Goal: Transaction & Acquisition: Book appointment/travel/reservation

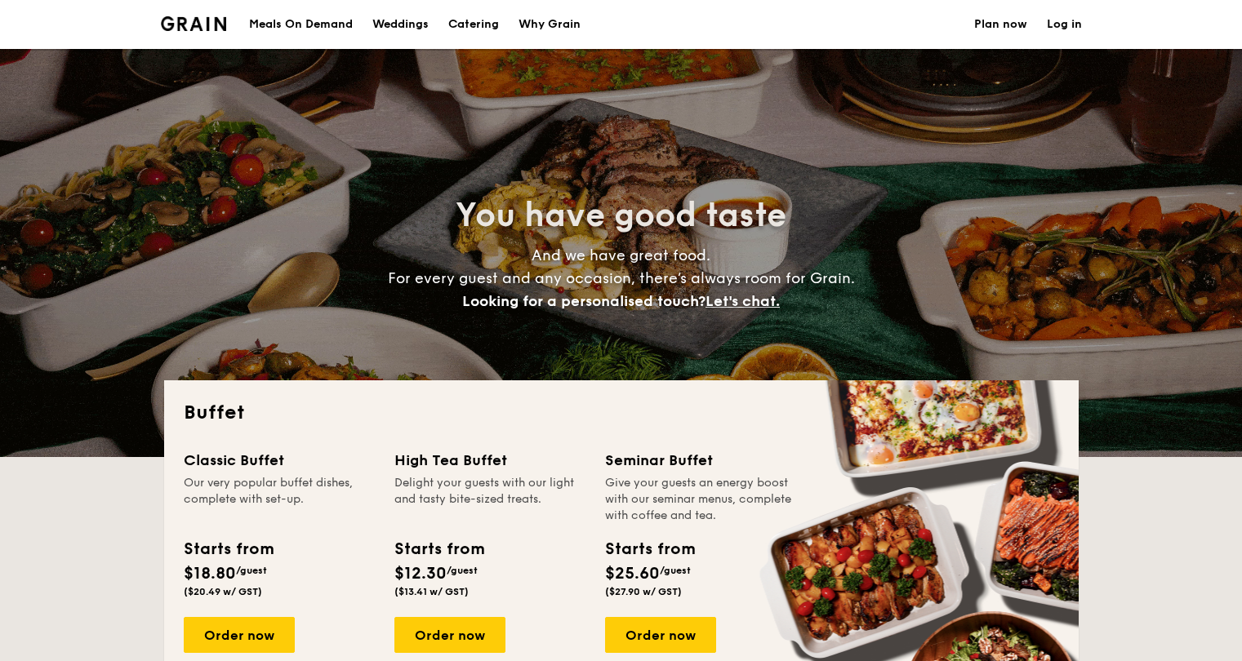
select select
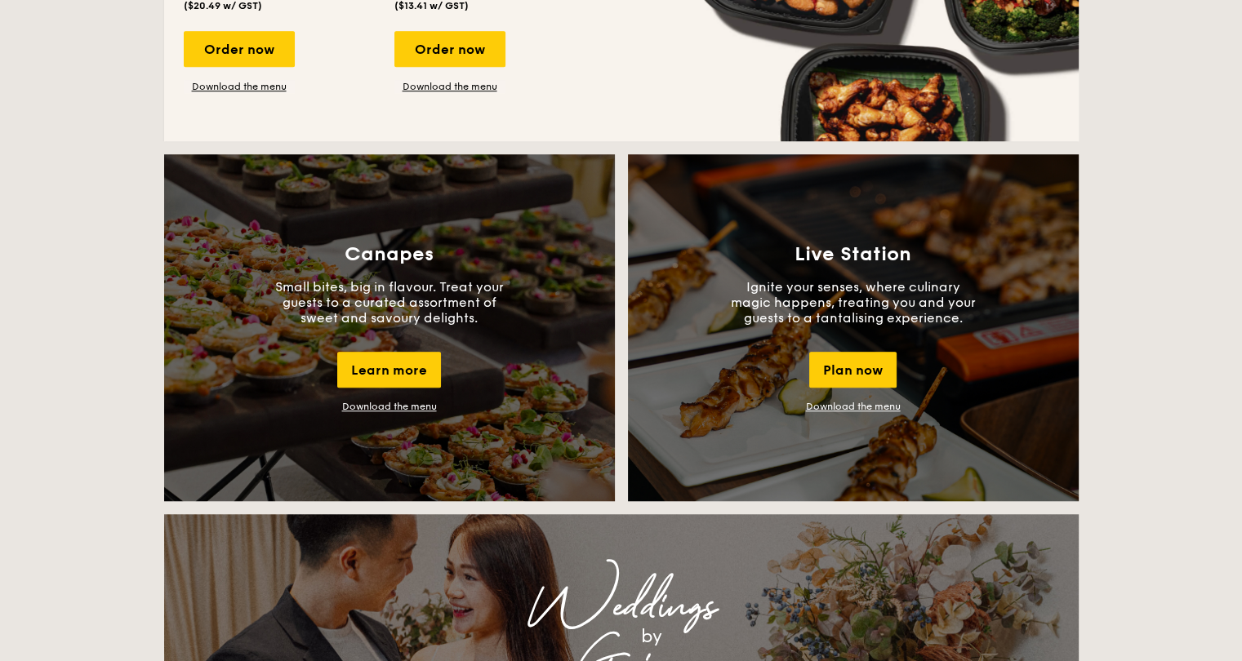
scroll to position [1633, 0]
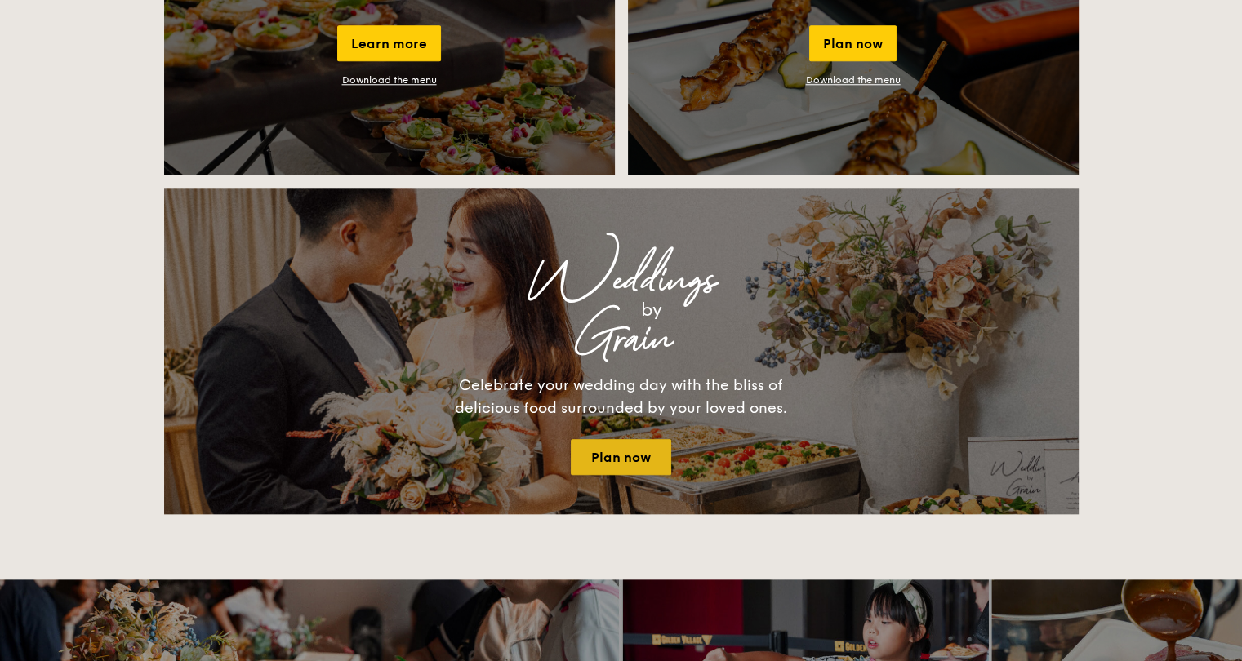
click at [592, 451] on link "Plan now" at bounding box center [621, 457] width 100 height 36
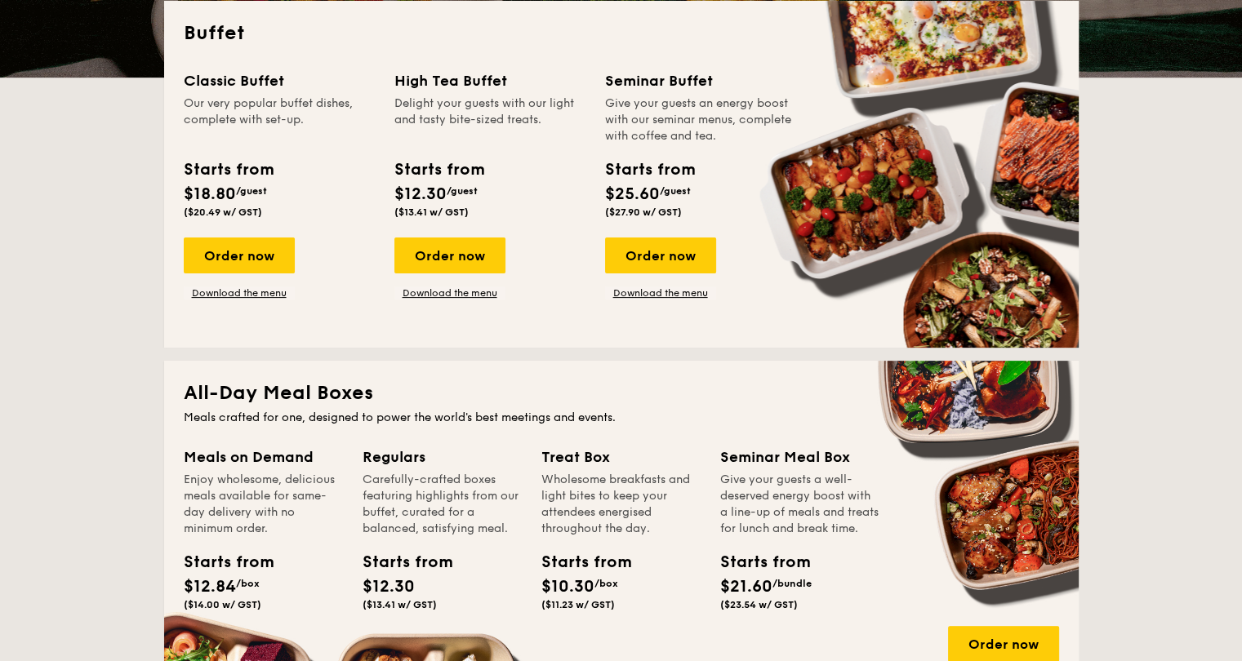
scroll to position [245, 0]
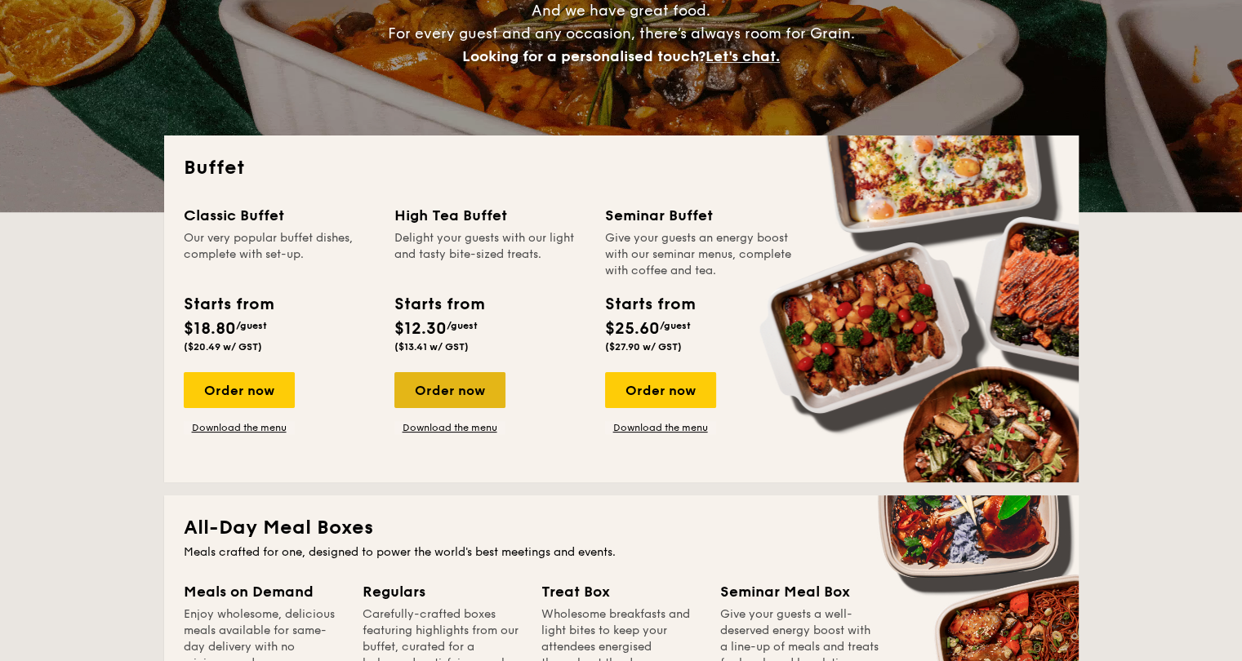
drag, startPoint x: 271, startPoint y: 398, endPoint x: 422, endPoint y: 394, distance: 151.0
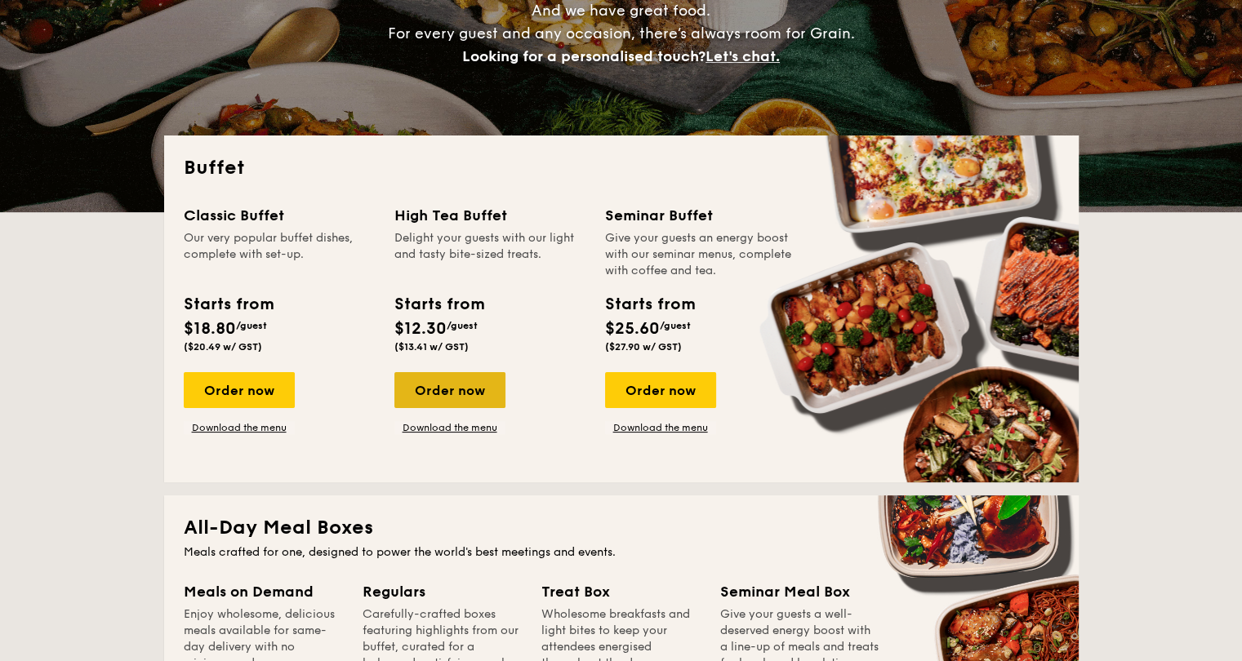
click at [271, 398] on div "Order now" at bounding box center [239, 390] width 111 height 36
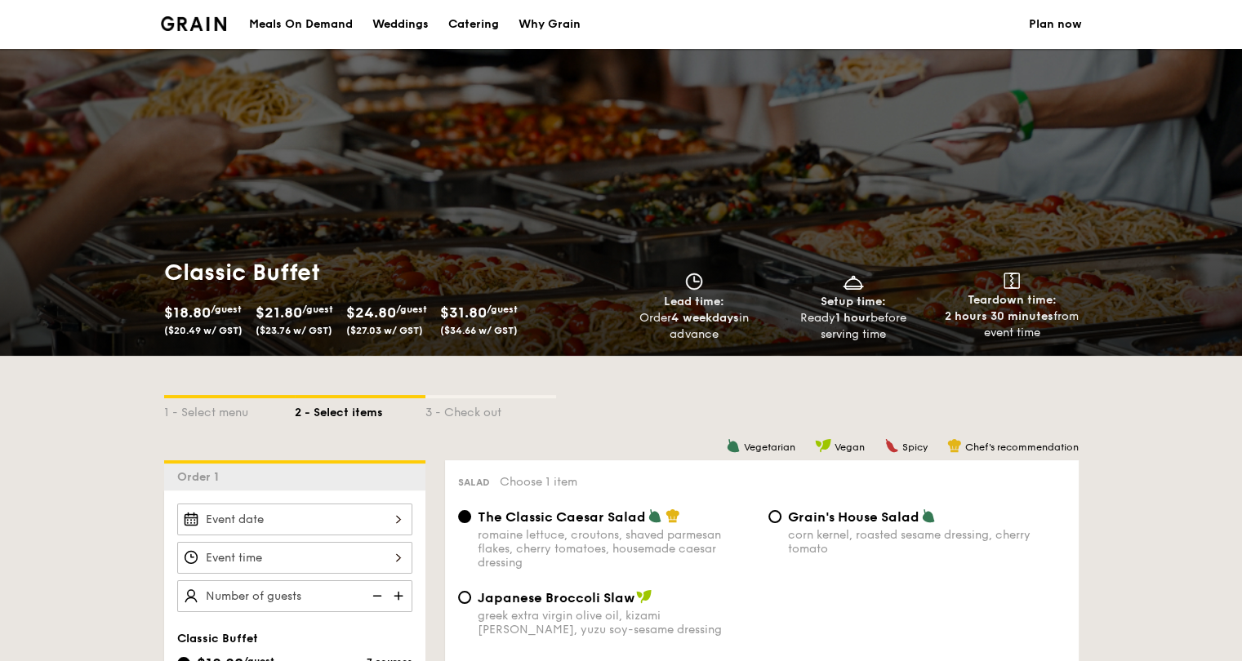
scroll to position [327, 0]
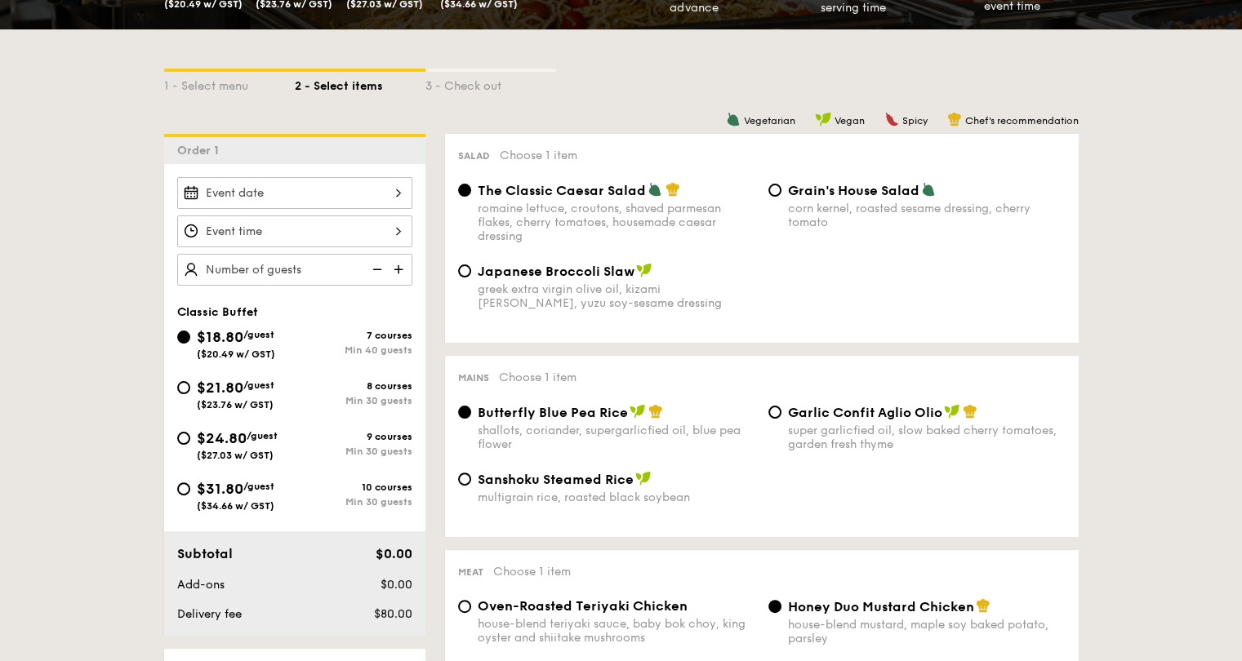
click at [395, 198] on div at bounding box center [294, 193] width 235 height 32
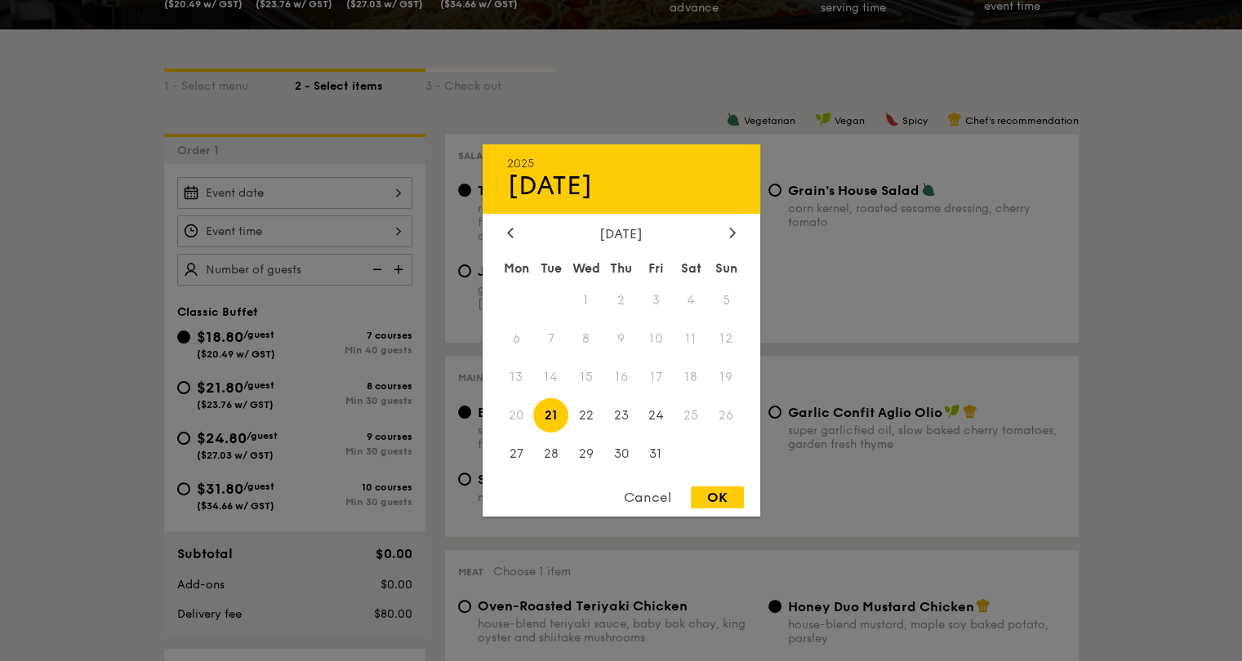
click at [720, 500] on div "OK" at bounding box center [717, 498] width 53 height 22
type input "[DATE]"
click at [393, 197] on div "[DATE] 2025 Oct [DATE] Tue Wed Thu Fri Sat Sun 1 2 3 4 5 6 7 8 9 10 11 12 13 14…" at bounding box center [294, 193] width 235 height 32
click at [515, 417] on span "20" at bounding box center [516, 415] width 35 height 35
click at [658, 503] on div "Cancel" at bounding box center [647, 498] width 80 height 22
